Goal: Information Seeking & Learning: Learn about a topic

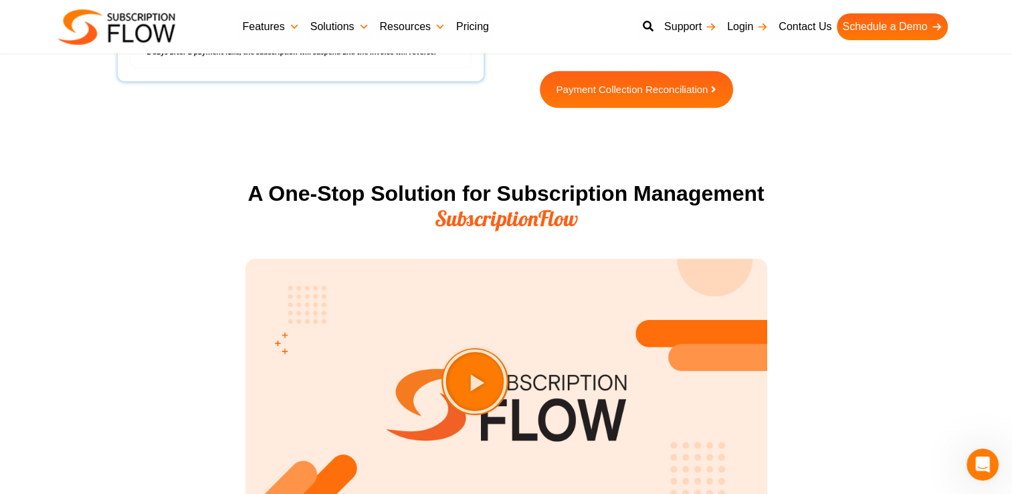
scroll to position [1204, 0]
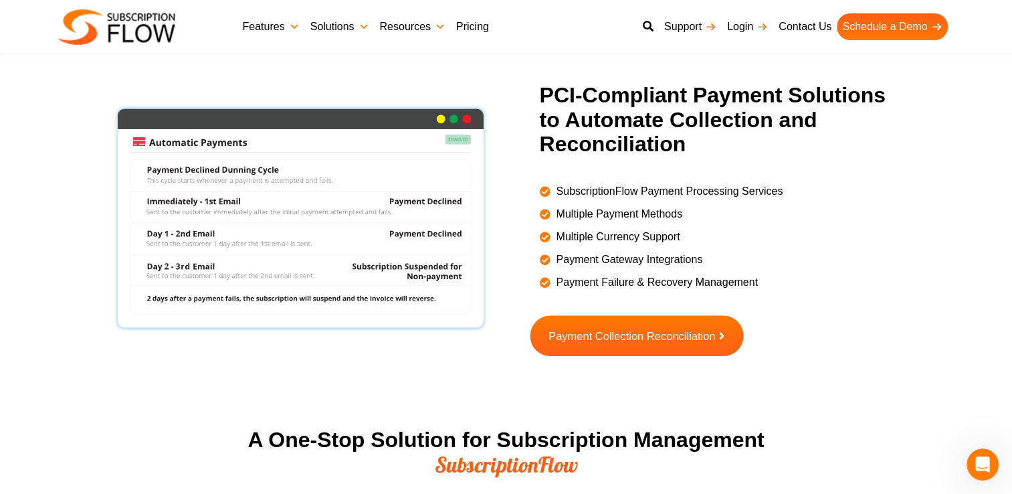
click at [689, 333] on span "Payment Collection Reconciliation" at bounding box center [631, 335] width 167 height 11
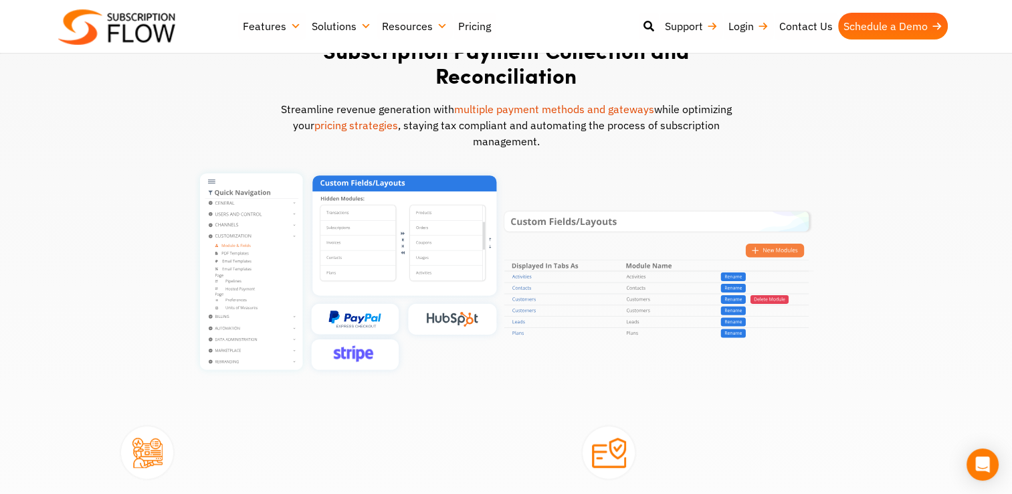
scroll to position [669, 0]
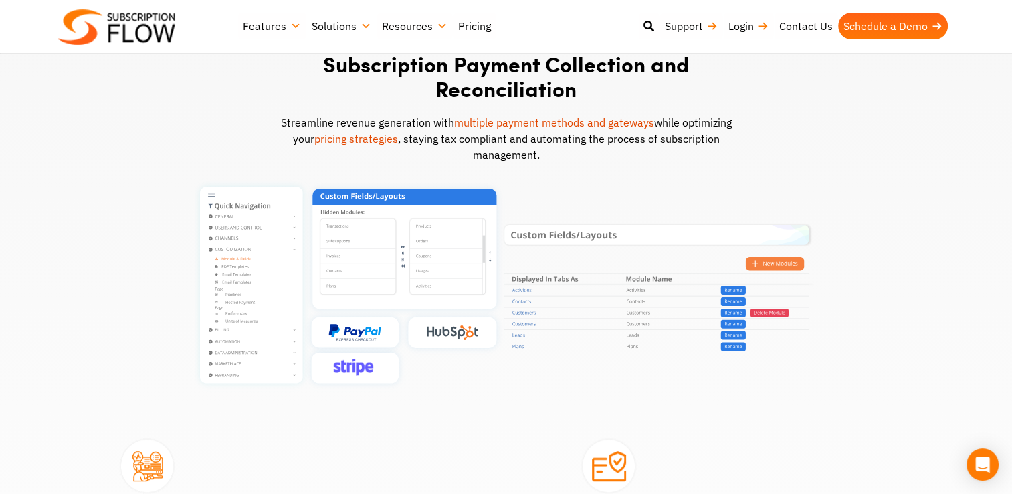
click at [553, 116] on link "multiple payment methods and gateways" at bounding box center [554, 122] width 200 height 13
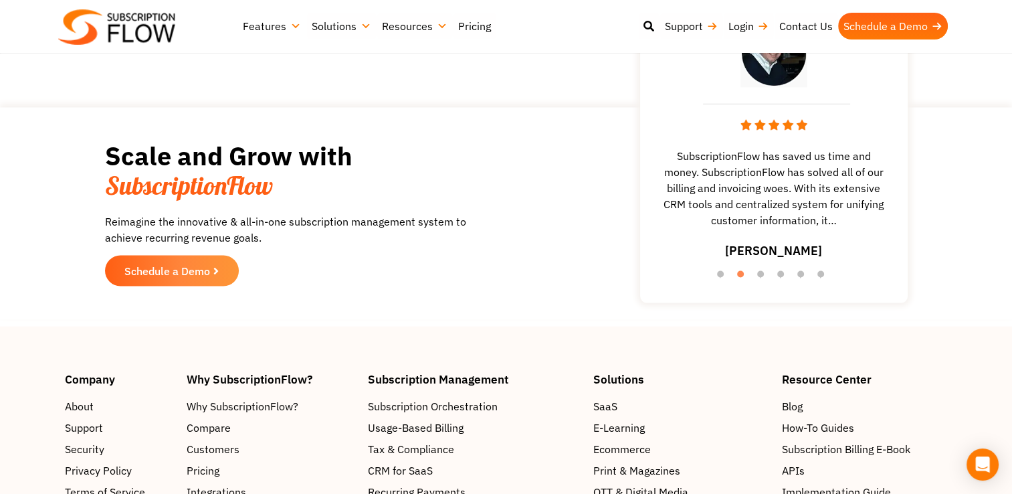
scroll to position [2541, 0]
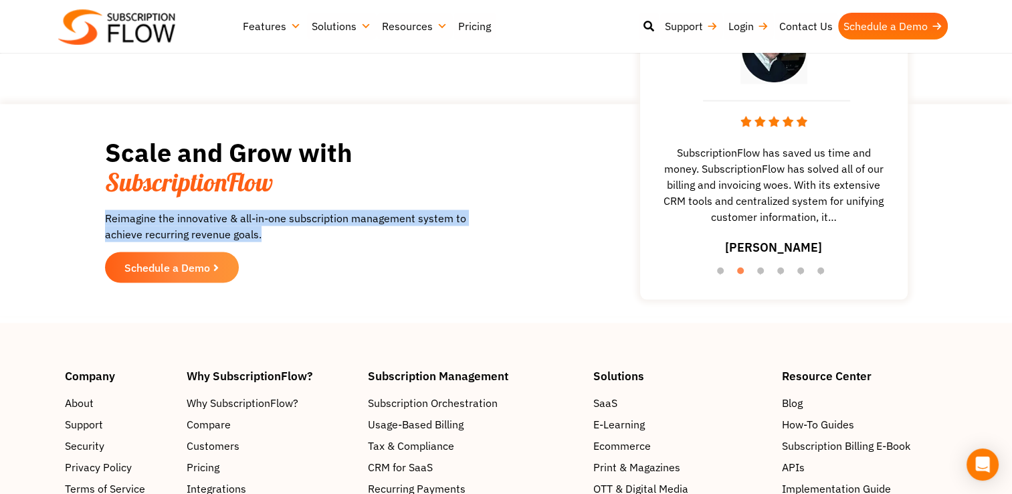
drag, startPoint x: 96, startPoint y: 178, endPoint x: 270, endPoint y: 195, distance: 174.7
click at [270, 195] on section "Scale and Grow with SubscriptionFlow Reimagine the innovative & all-in-one subs…" at bounding box center [506, 210] width 998 height 199
drag, startPoint x: 270, startPoint y: 195, endPoint x: 239, endPoint y: 183, distance: 32.4
copy p "Reimagine the innovative & all-in-one subscription management system to achieve…"
